Goal: Task Accomplishment & Management: Use online tool/utility

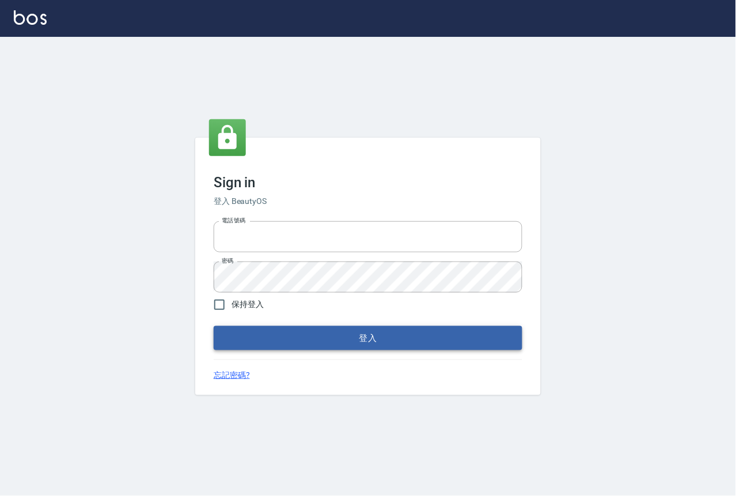
type input "0229908709"
click at [347, 350] on button "登入" at bounding box center [368, 338] width 308 height 24
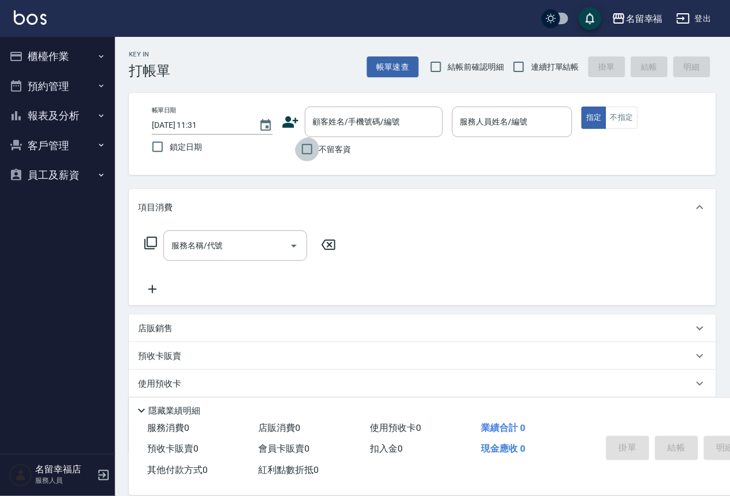
click at [299, 157] on input "不留客資" at bounding box center [307, 149] width 24 height 24
checkbox input "true"
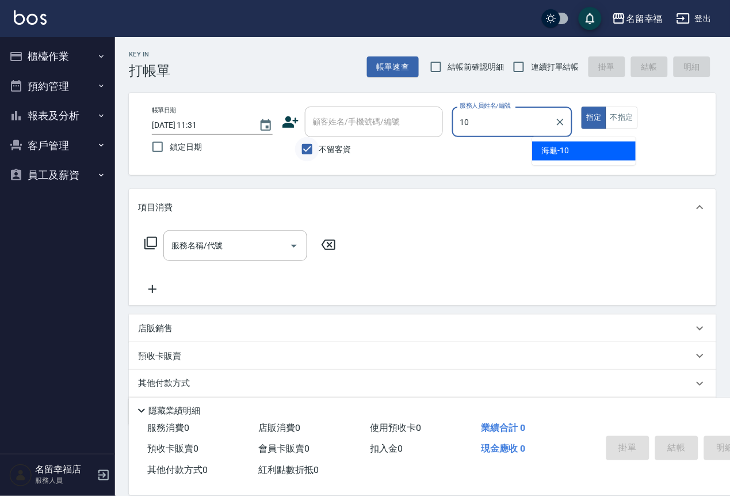
type input "海龜-10"
type button "true"
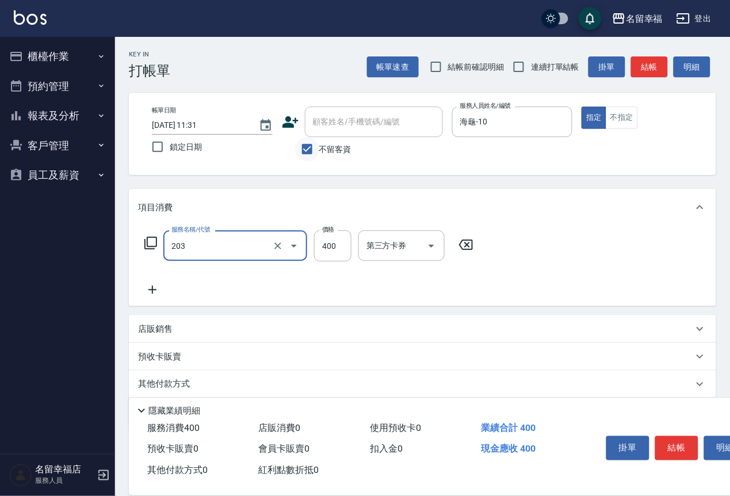
type input "指定單剪(203)"
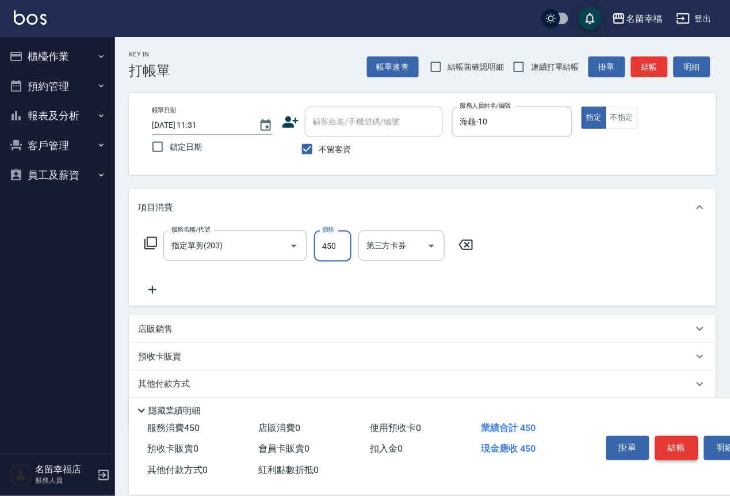
type input "450"
click at [694, 436] on button "結帳" at bounding box center [677, 448] width 43 height 24
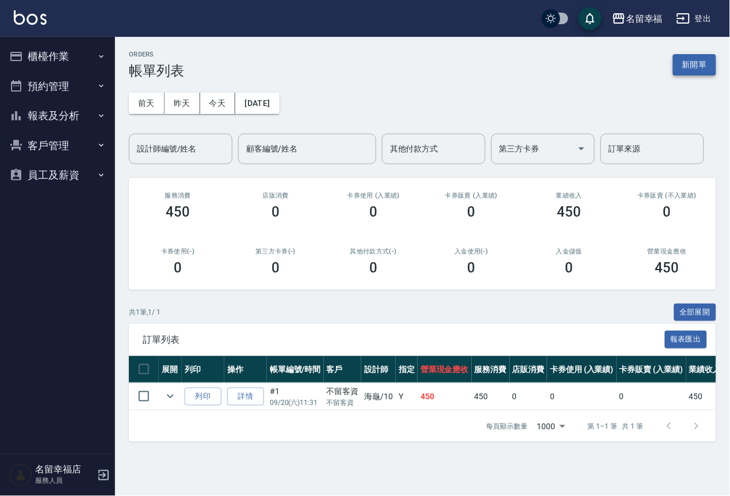
click at [691, 61] on button "新開單" at bounding box center [694, 64] width 43 height 21
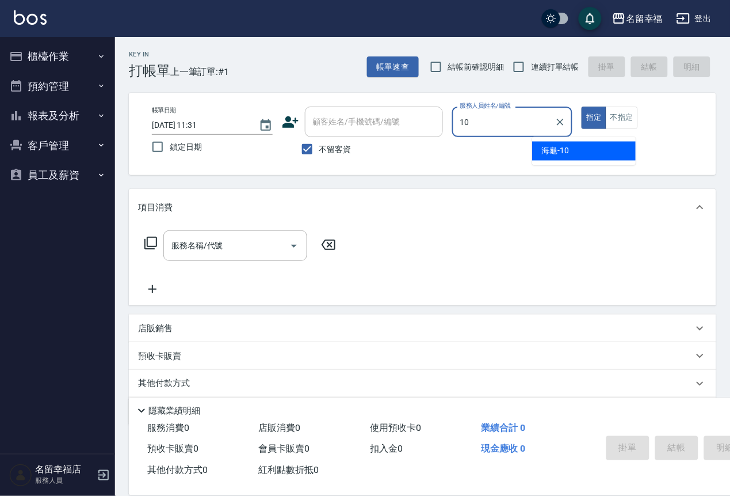
type input "海龜-10"
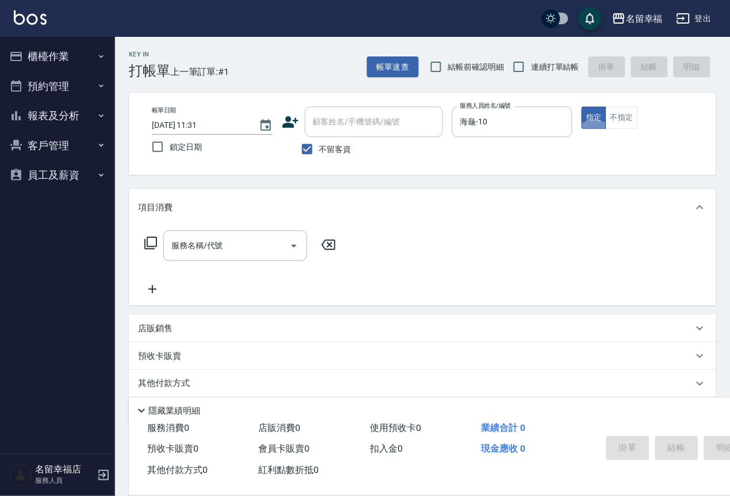
type button "true"
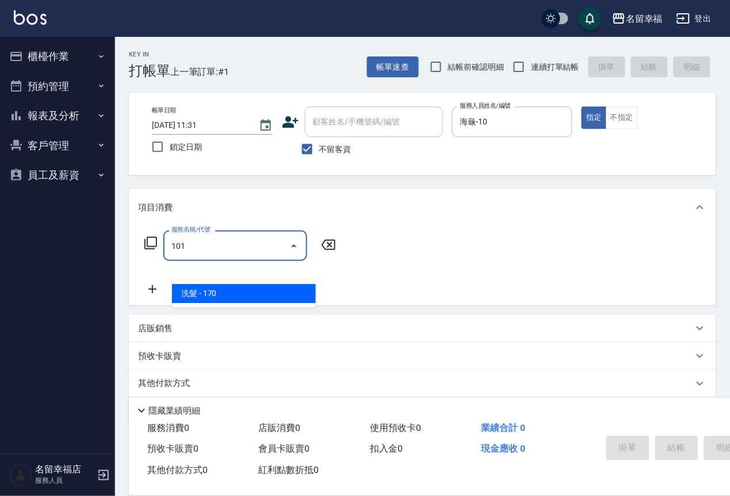
type input "洗髮(101)"
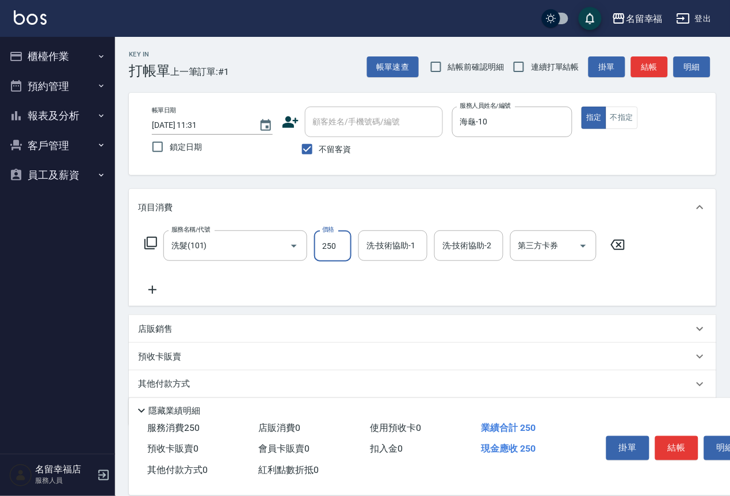
type input "250"
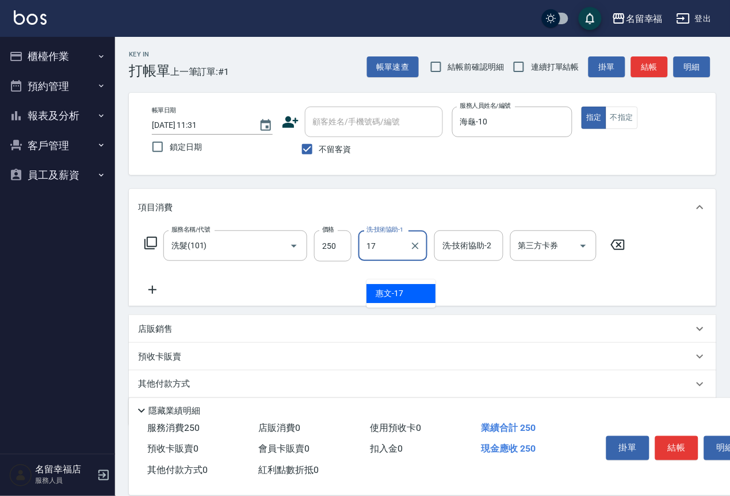
type input "惠文-17"
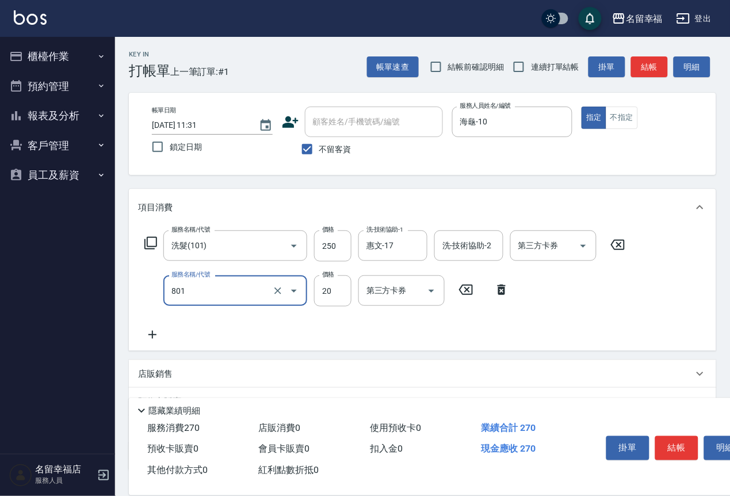
type input "潤絲(801)"
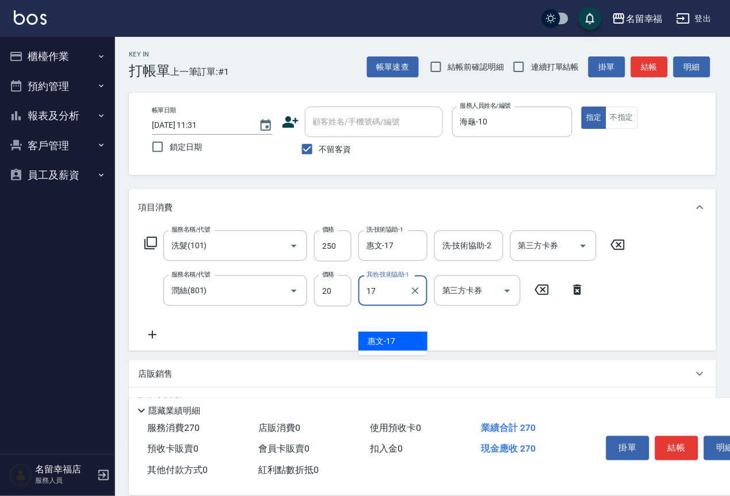
type input "惠文-17"
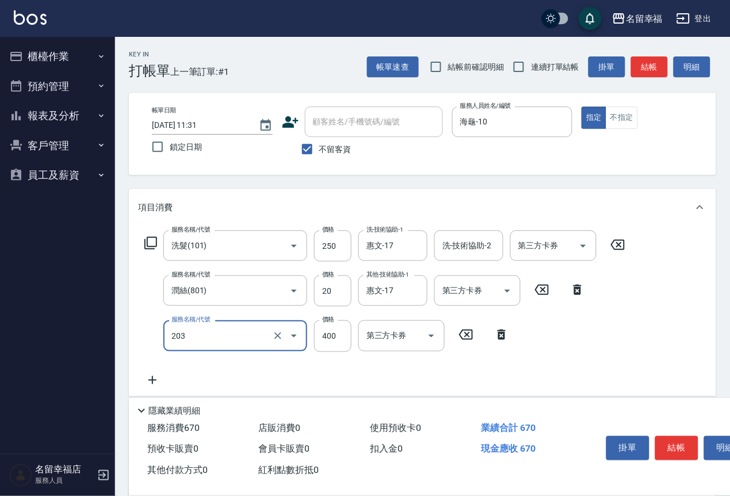
type input "指定單剪(203)"
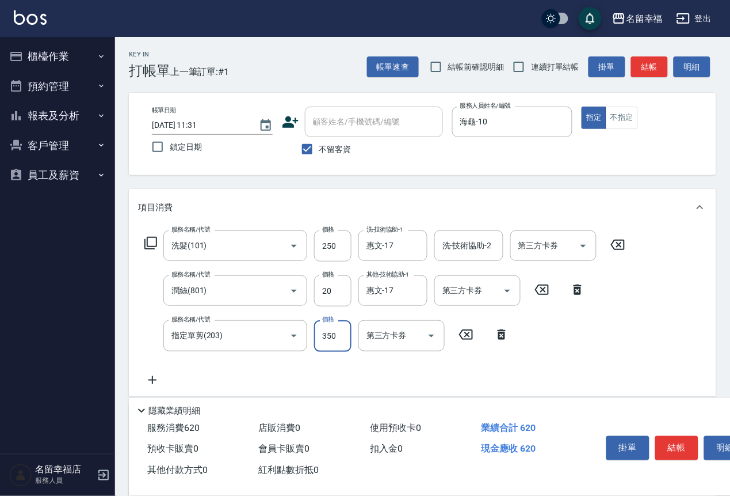
type input "350"
click at [699, 436] on button "結帳" at bounding box center [677, 448] width 43 height 24
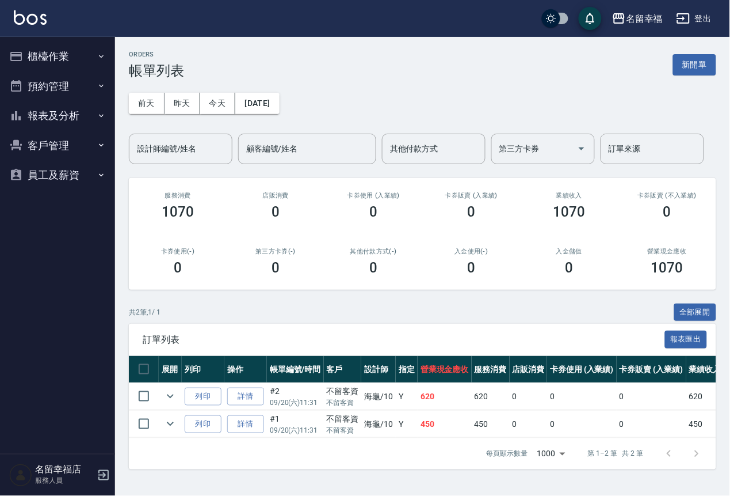
scroll to position [103, 0]
click at [54, 55] on button "櫃檯作業" at bounding box center [58, 56] width 106 height 30
